Goal: Task Accomplishment & Management: Use online tool/utility

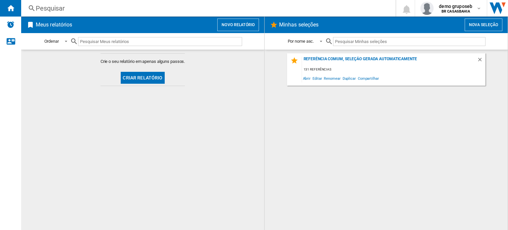
click at [461, 166] on div "Referência comum, seleção gerada automaticamente 131 referências Abrir Editar R…" at bounding box center [386, 139] width 230 height 173
click at [73, 112] on md-content "Crie o seu relatório em apenas alguns passos. Criar relatório" at bounding box center [142, 140] width 243 height 180
click at [240, 27] on button "Novo relatório" at bounding box center [238, 25] width 42 height 13
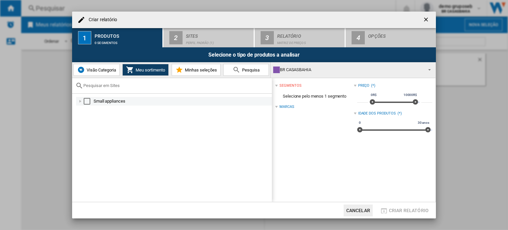
click at [79, 99] on div at bounding box center [80, 101] width 7 height 7
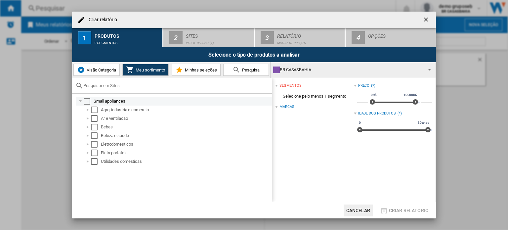
click at [88, 103] on div "Select" at bounding box center [87, 101] width 7 height 7
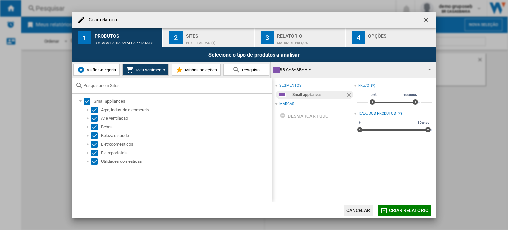
click at [211, 36] on div "Sites" at bounding box center [218, 34] width 65 height 7
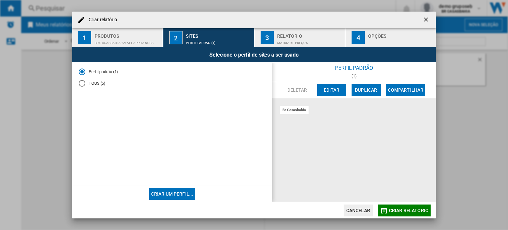
click at [100, 81] on md-radio-button "TOUS (6)" at bounding box center [172, 83] width 187 height 6
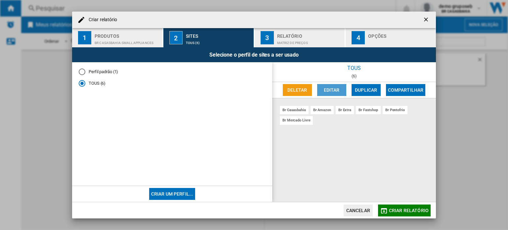
click at [324, 91] on button "Editar" at bounding box center [331, 90] width 29 height 12
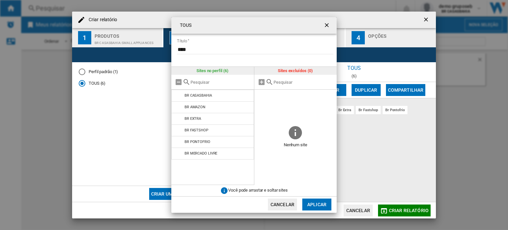
click at [330, 25] on ng-md-icon "getI18NText('BUTTONS.CLOSE_DIALOG')" at bounding box center [328, 26] width 8 height 8
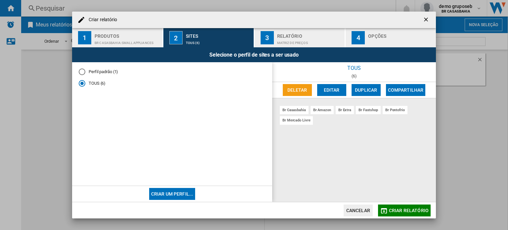
click at [417, 209] on span "Criar relatório" at bounding box center [409, 210] width 40 height 5
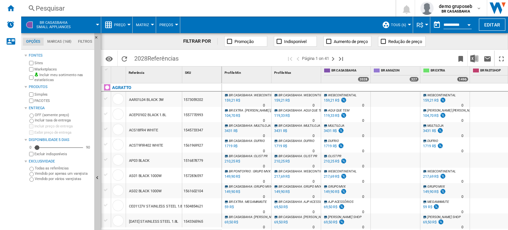
click at [130, 24] on div at bounding box center [128, 25] width 3 height 2
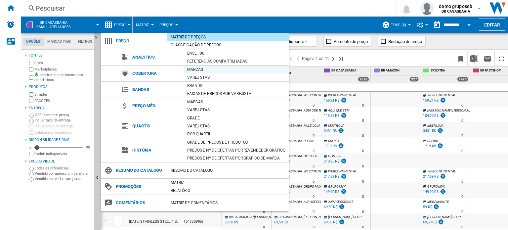
click at [207, 70] on div "Marcas" at bounding box center [236, 69] width 105 height 7
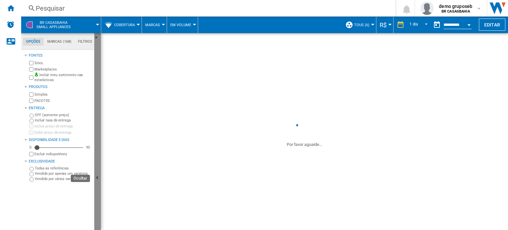
click at [96, 178] on ng-md-icon "Ocultar" at bounding box center [98, 179] width 8 height 8
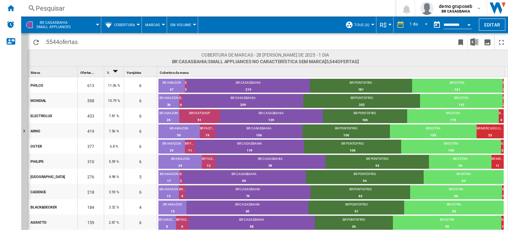
click at [136, 26] on button "Cobertura" at bounding box center [126, 25] width 24 height 17
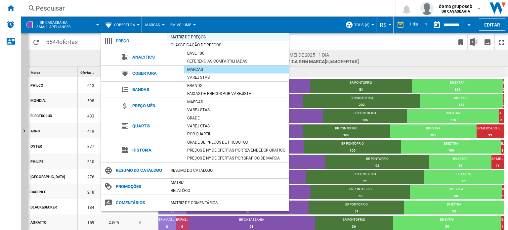
click at [183, 37] on div "Matriz de preços" at bounding box center [227, 37] width 121 height 7
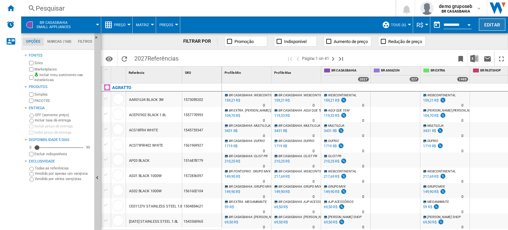
click at [495, 25] on button "Editar" at bounding box center [492, 25] width 26 height 12
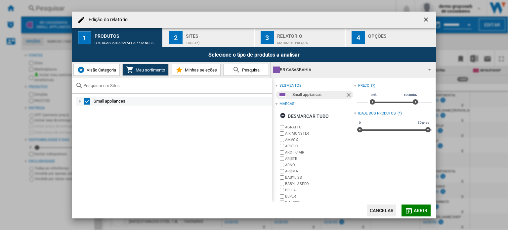
click at [78, 102] on div "Edição do ..." at bounding box center [80, 101] width 7 height 7
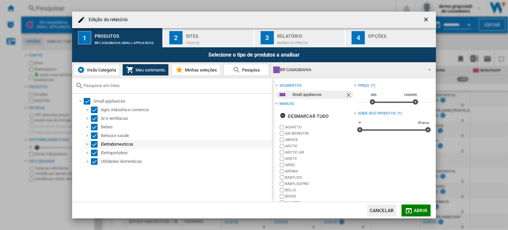
click at [87, 142] on div "Edição do ..." at bounding box center [87, 144] width 7 height 7
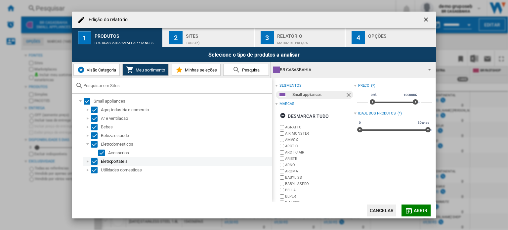
click at [87, 164] on div "Edição do ..." at bounding box center [87, 161] width 7 height 7
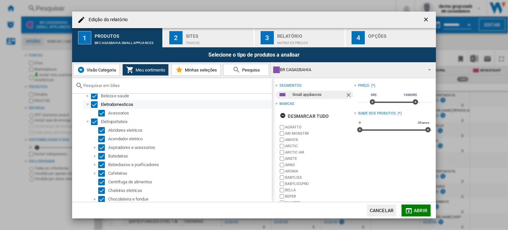
scroll to position [66, 0]
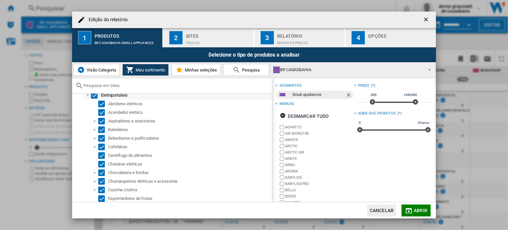
click at [86, 96] on div "Edição do ..." at bounding box center [87, 95] width 7 height 7
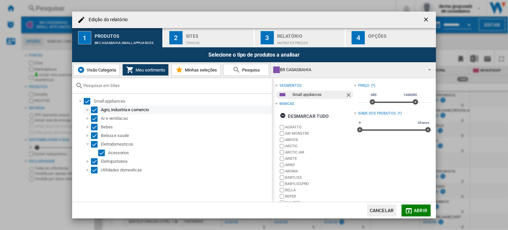
click at [89, 109] on div "Edição do ..." at bounding box center [87, 110] width 7 height 7
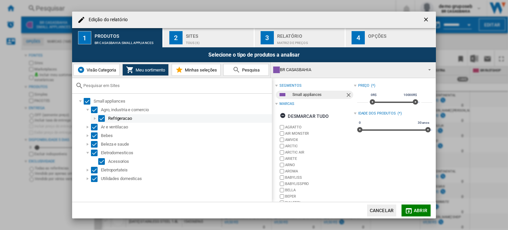
click at [96, 119] on div "Edição do ..." at bounding box center [95, 118] width 7 height 7
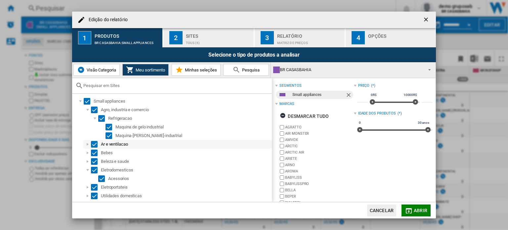
click at [87, 144] on div "Edição do ..." at bounding box center [87, 144] width 7 height 7
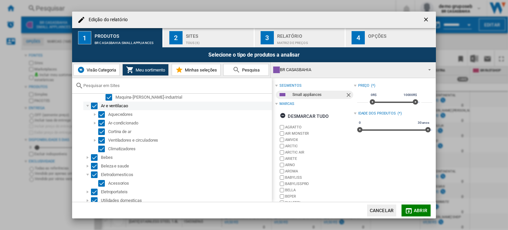
scroll to position [41, 0]
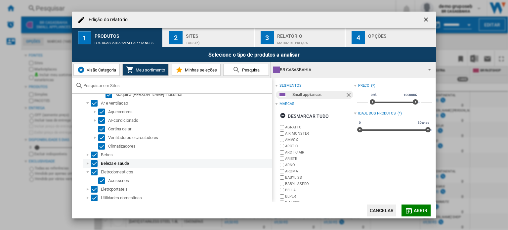
click at [87, 164] on div "Edição do ..." at bounding box center [87, 163] width 7 height 7
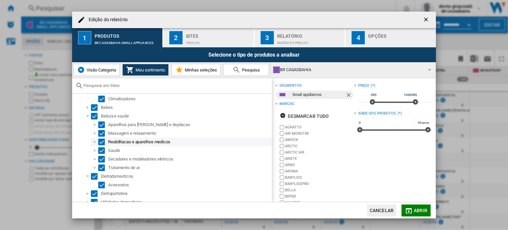
scroll to position [93, 0]
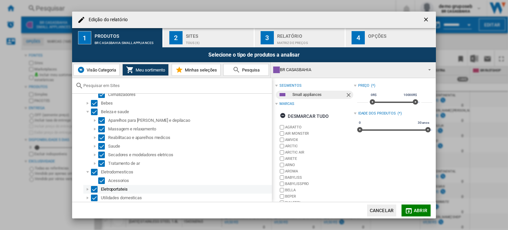
click at [87, 190] on div "Edição do ..." at bounding box center [87, 189] width 7 height 7
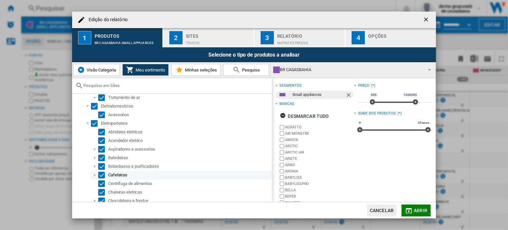
scroll to position [192, 0]
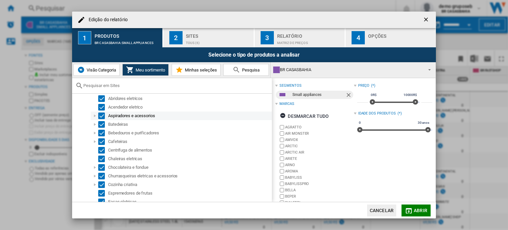
click at [95, 116] on div "Edição do ..." at bounding box center [95, 116] width 7 height 7
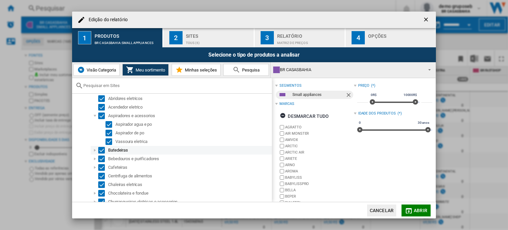
click at [94, 149] on div "Edição do ..." at bounding box center [95, 150] width 7 height 7
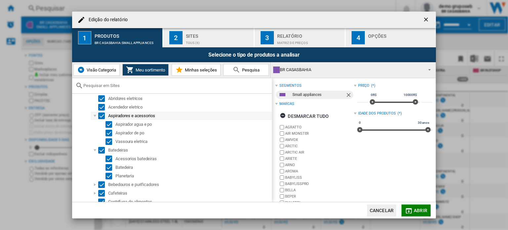
click at [95, 116] on div "Edição do ..." at bounding box center [95, 116] width 7 height 7
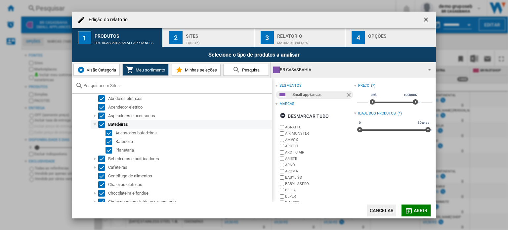
click at [94, 125] on div "Edição do ..." at bounding box center [95, 124] width 7 height 7
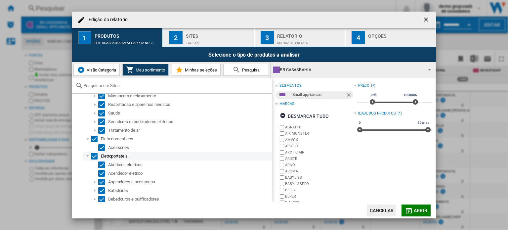
click at [87, 156] on div "Edição do ..." at bounding box center [87, 156] width 7 height 7
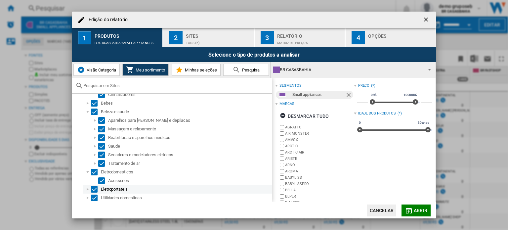
scroll to position [93, 0]
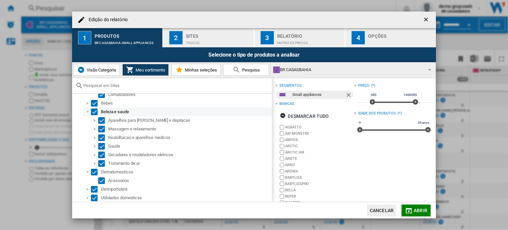
click at [87, 112] on div "Edição do ..." at bounding box center [87, 112] width 7 height 7
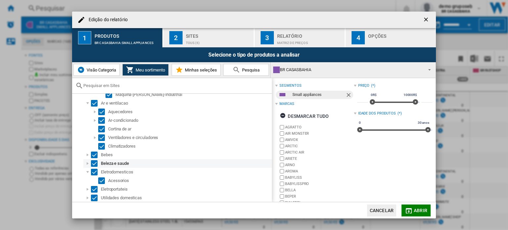
scroll to position [41, 0]
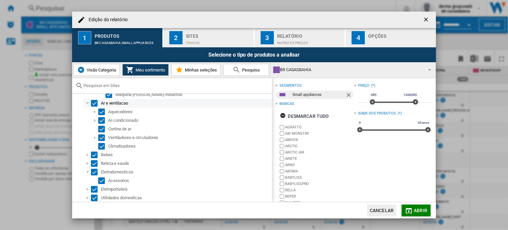
click at [88, 102] on div "Edição do ..." at bounding box center [87, 103] width 7 height 7
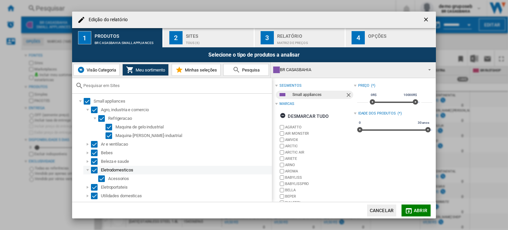
click at [87, 168] on div "Edição do ..." at bounding box center [87, 170] width 7 height 7
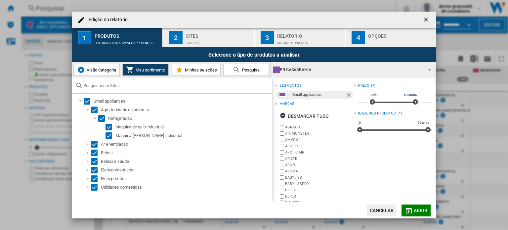
click at [99, 70] on span "Visão Categoria" at bounding box center [100, 70] width 31 height 5
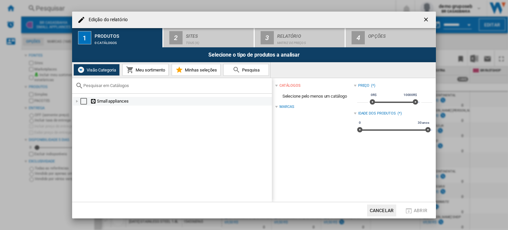
click at [76, 102] on div "Edição do ..." at bounding box center [77, 101] width 7 height 7
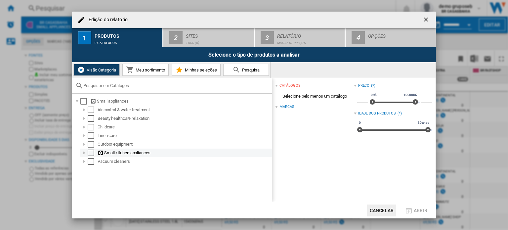
click at [85, 152] on div "Edição do ..." at bounding box center [84, 153] width 7 height 7
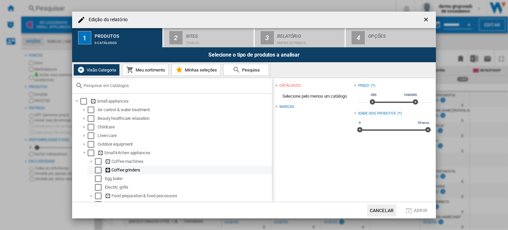
scroll to position [33, 0]
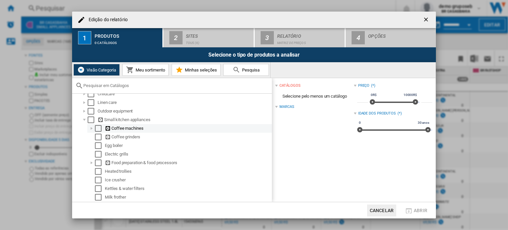
click at [92, 128] on div "Edição do ..." at bounding box center [91, 128] width 7 height 7
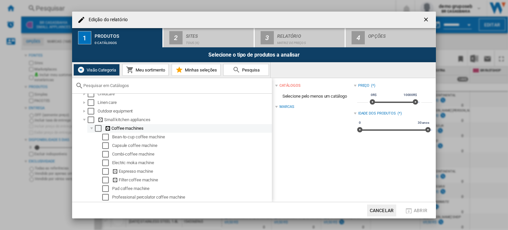
click at [91, 129] on div "Edição do ..." at bounding box center [91, 128] width 7 height 7
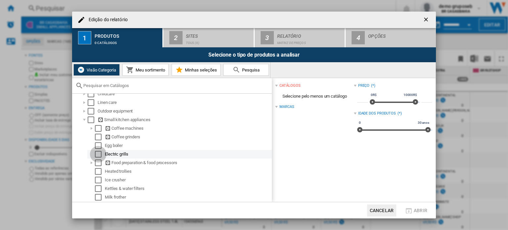
click at [100, 153] on div "Select" at bounding box center [98, 154] width 7 height 7
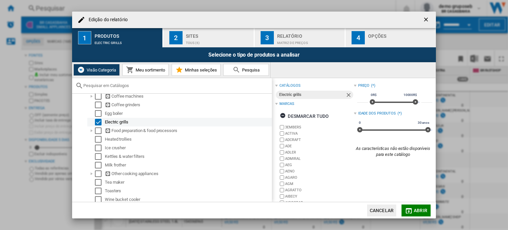
scroll to position [66, 0]
click at [126, 85] on input "Edição do ..." at bounding box center [175, 85] width 185 height 5
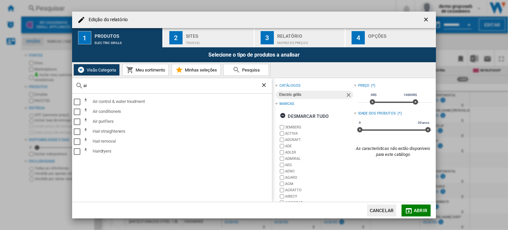
type input "a"
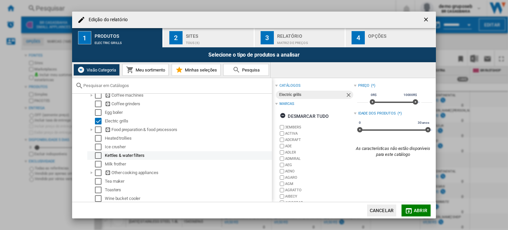
scroll to position [75, 0]
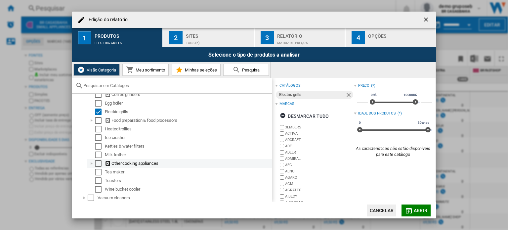
click at [90, 163] on div "Edição do ..." at bounding box center [91, 163] width 7 height 7
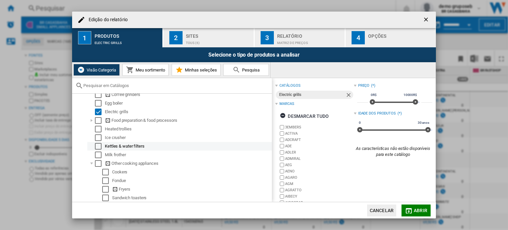
scroll to position [109, 0]
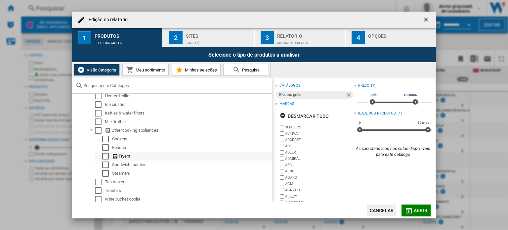
click at [106, 156] on div "Select" at bounding box center [105, 156] width 7 height 7
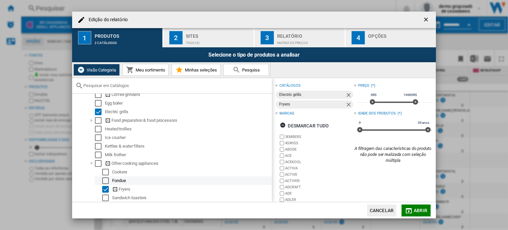
scroll to position [42, 0]
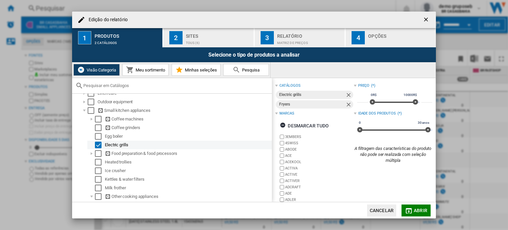
click at [98, 143] on div "Select" at bounding box center [98, 145] width 7 height 7
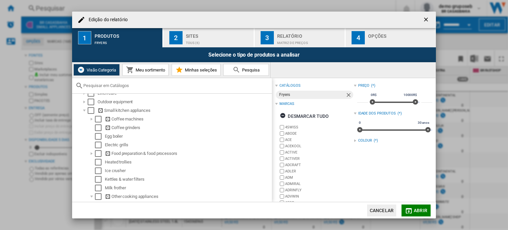
click at [410, 210] on md-icon "Edição do ..." at bounding box center [409, 211] width 8 height 8
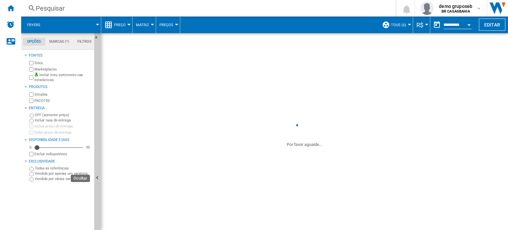
click at [97, 178] on ng-md-icon "Ocultar" at bounding box center [98, 179] width 8 height 8
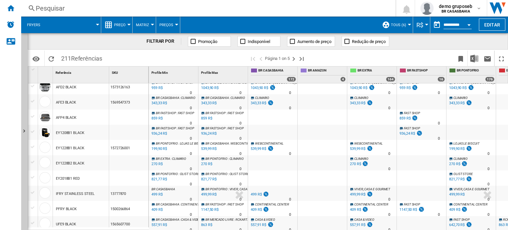
scroll to position [132, 0]
